Goal: Complete application form: Complete application form

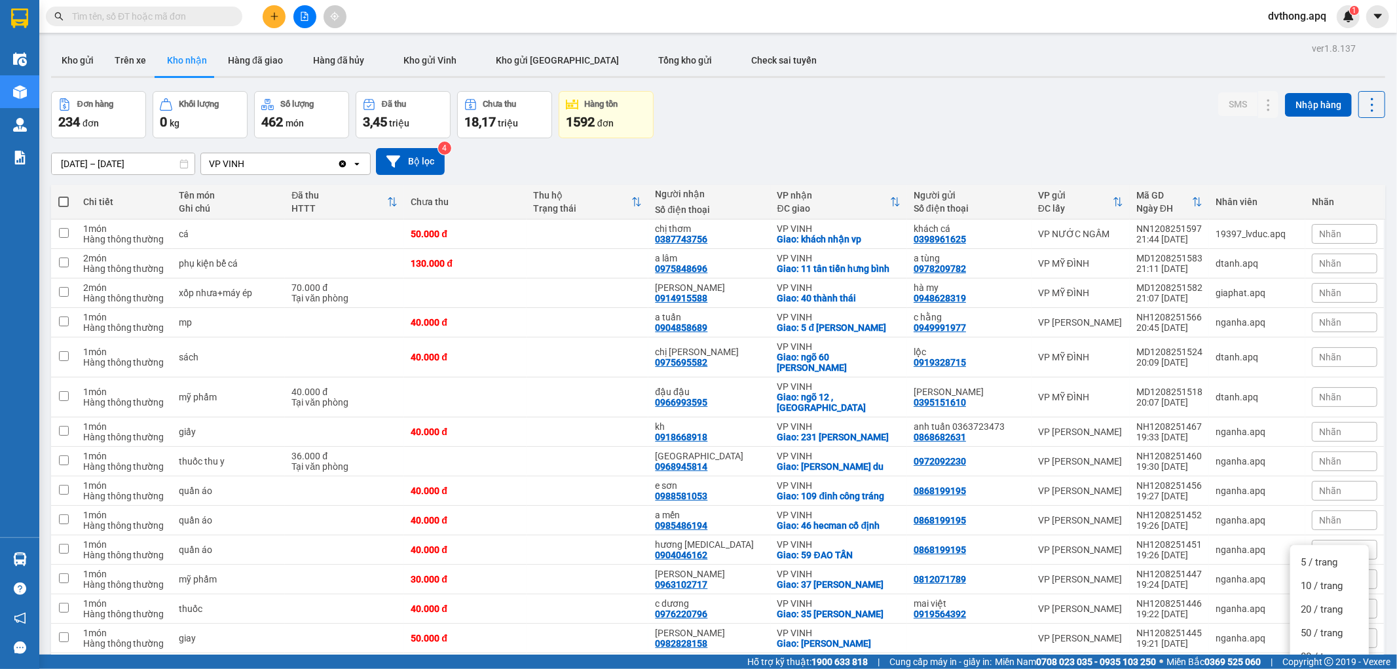
scroll to position [43, 0]
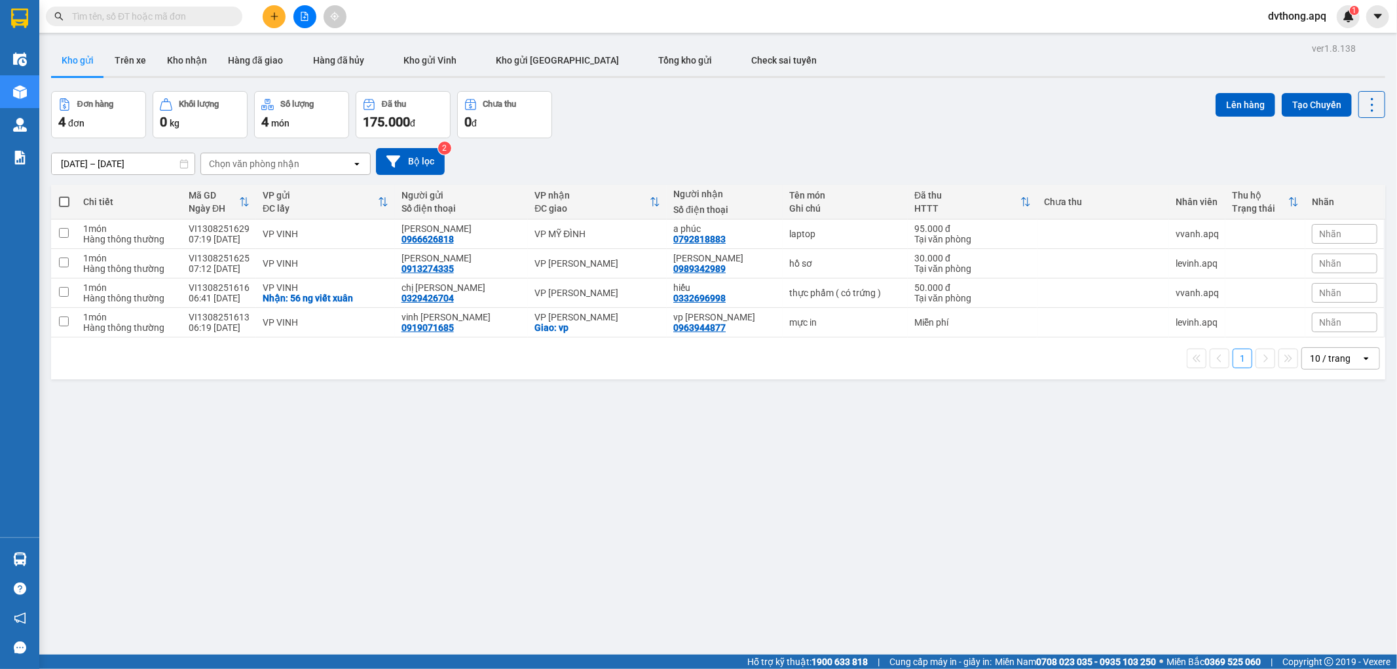
click at [173, 18] on input "text" at bounding box center [149, 16] width 155 height 14
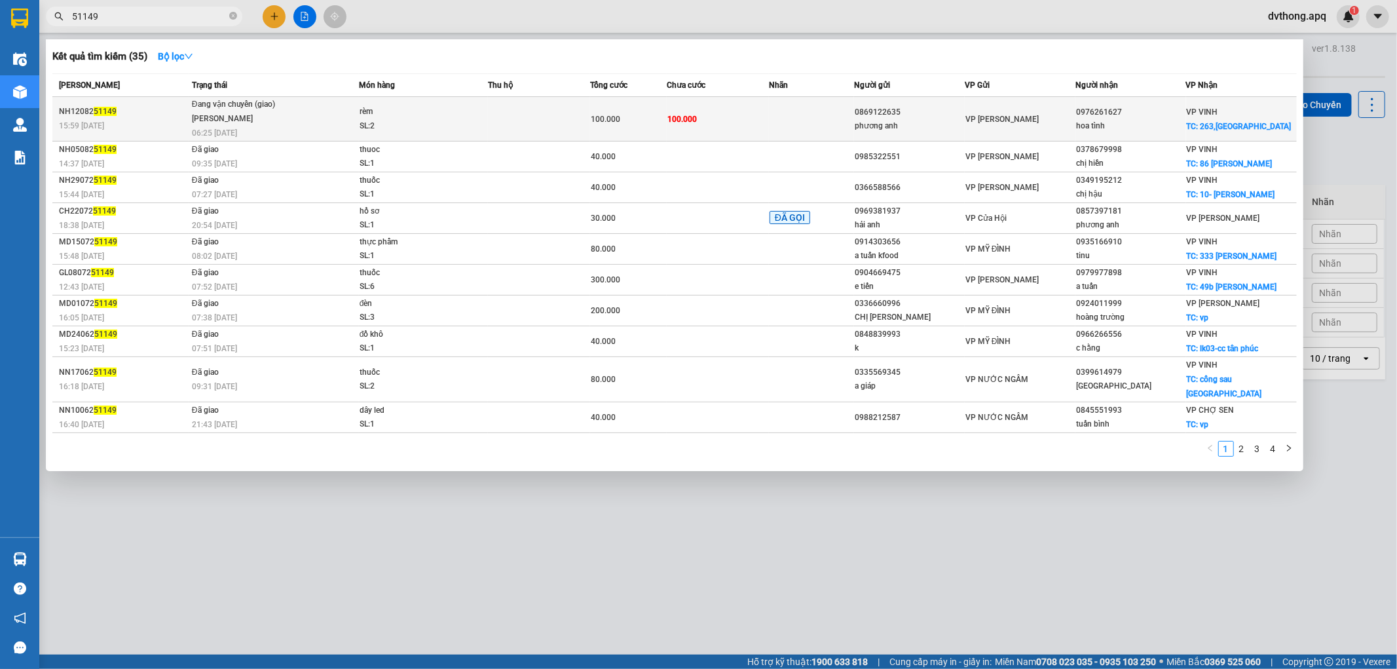
type input "51149"
click at [439, 109] on div "rèm" at bounding box center [409, 112] width 98 height 14
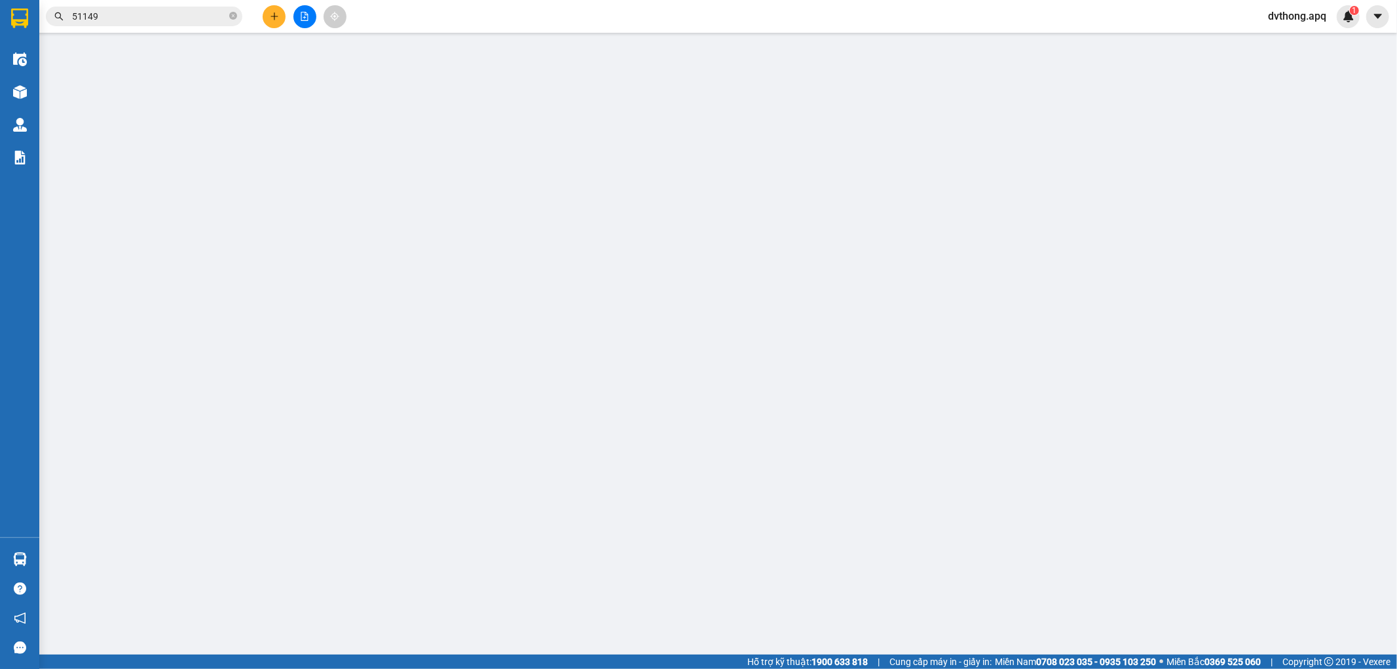
type input "0869122635"
type input "phương anh"
type input "0976261627"
type input "hoa tình"
checkbox input "true"
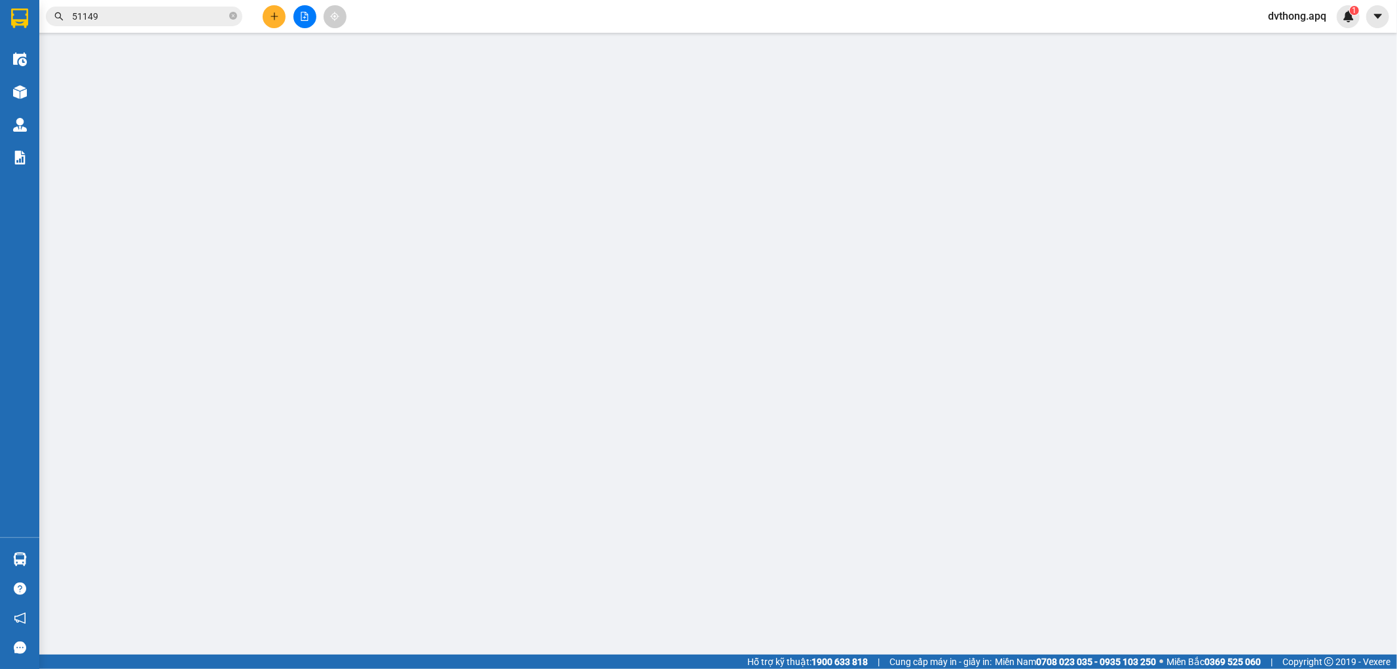
type input "263,phong đình cảng"
type input "100.000"
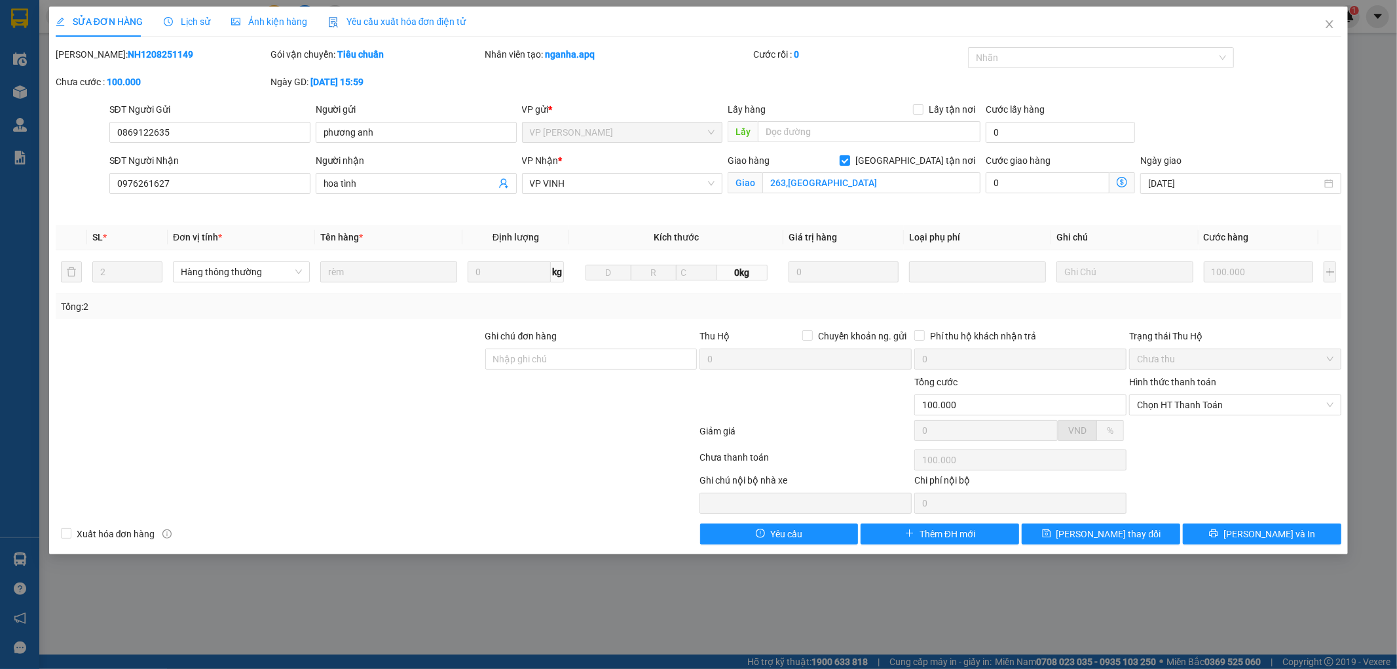
click at [193, 22] on span "Lịch sử" at bounding box center [187, 21] width 46 height 10
